Goal: Navigation & Orientation: Find specific page/section

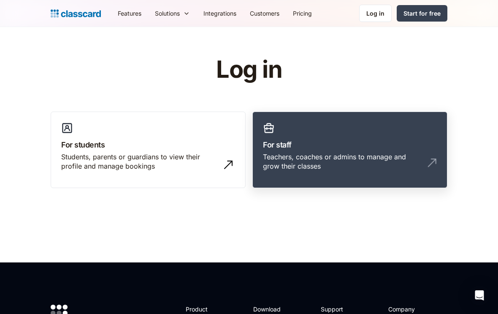
click at [352, 141] on h3 "For staff" at bounding box center [350, 144] width 174 height 11
